Goal: Navigation & Orientation: Find specific page/section

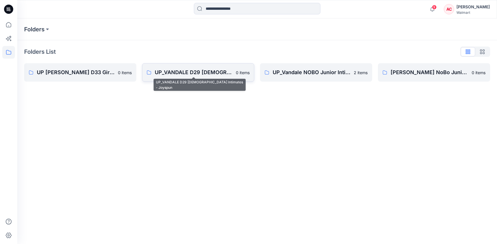
click at [222, 77] on link "UP_VANDALE D29 [DEMOGRAPHIC_DATA] Intimates - Joyspun 0 items" at bounding box center [198, 72] width 112 height 18
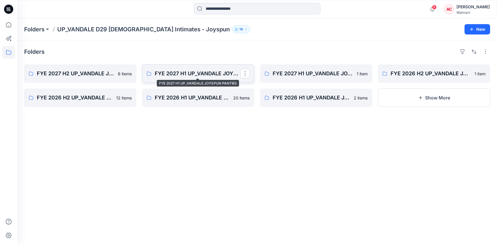
click at [201, 77] on p "FYE 2027 H1 UP_VANDALE JOYSPUN PANTIES" at bounding box center [198, 74] width 86 height 8
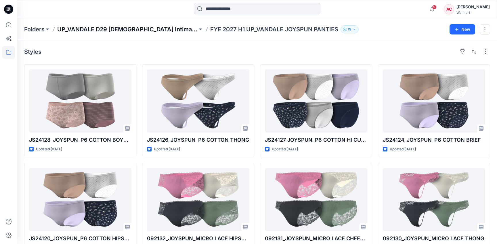
click at [146, 32] on p "UP_VANDALE D29 [DEMOGRAPHIC_DATA] Intimates - Joyspun" at bounding box center [127, 29] width 140 height 8
